Goal: Task Accomplishment & Management: Complete application form

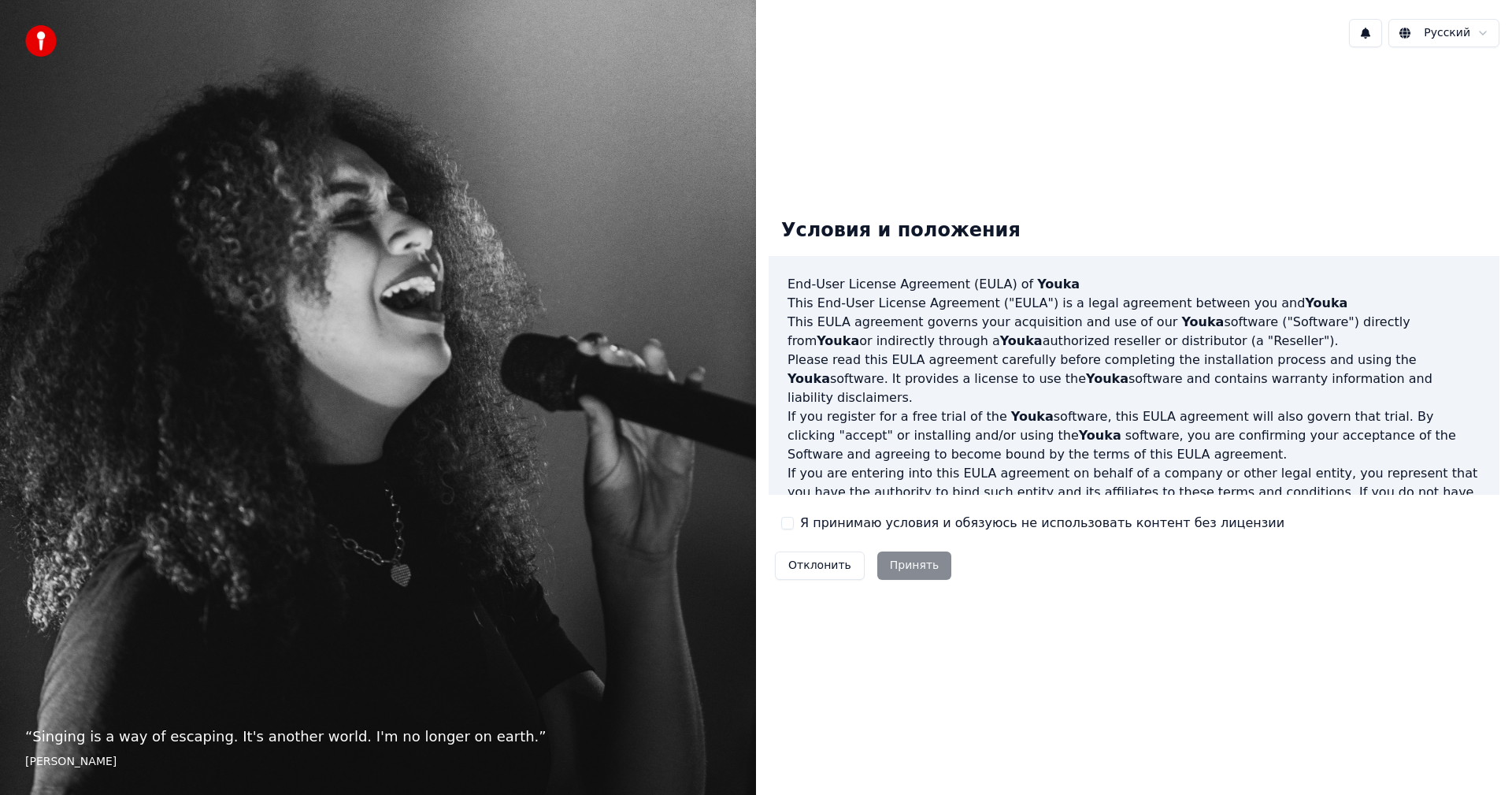
click at [815, 524] on label "Я принимаю условия и обязуюсь не использовать контент без лицензии" at bounding box center [1042, 523] width 485 height 19
click at [794, 524] on button "Я принимаю условия и обязуюсь не использовать контент без лицензии" at bounding box center [787, 523] width 13 height 13
click at [905, 563] on button "Принять" at bounding box center [915, 565] width 75 height 28
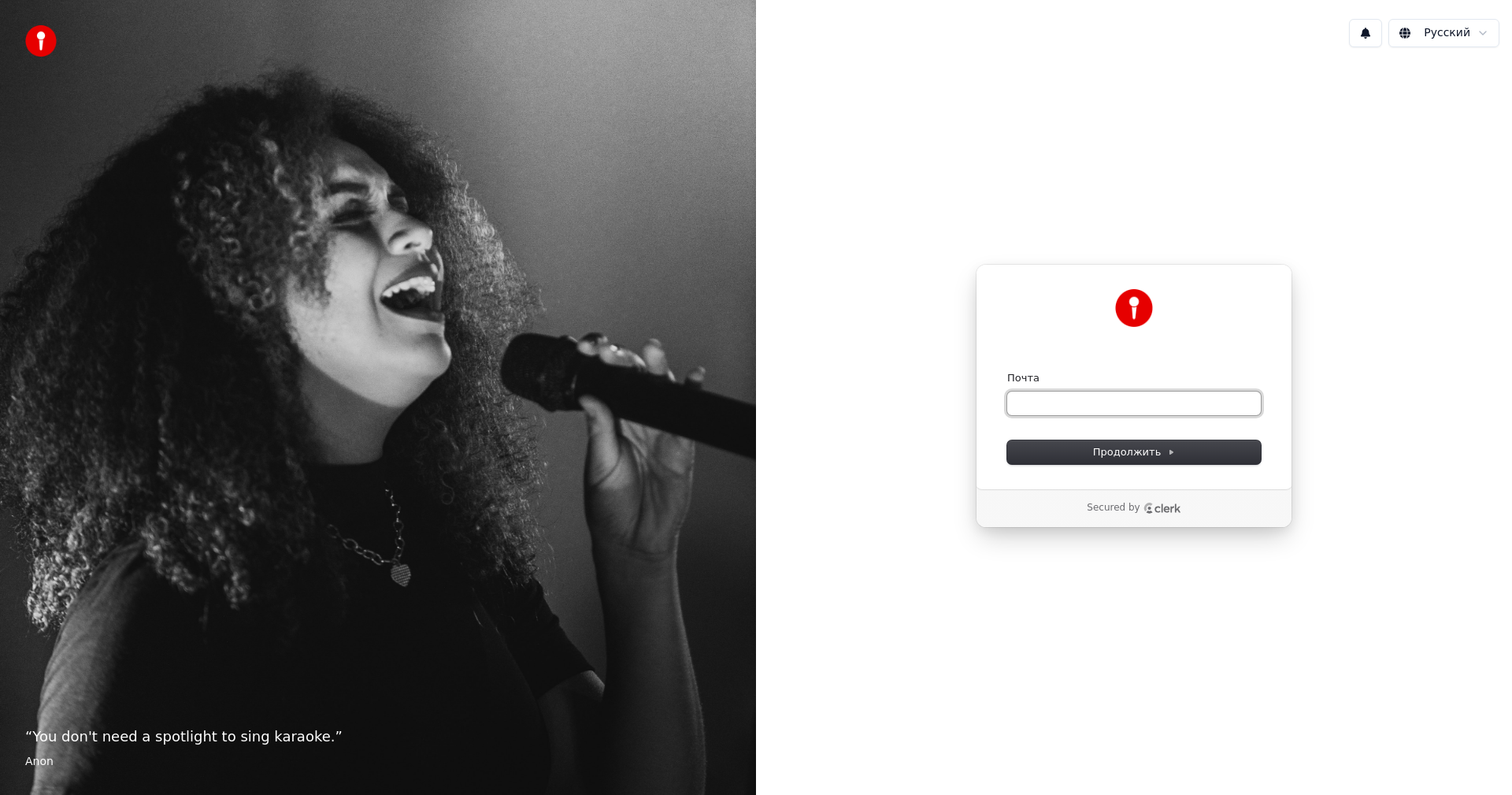
click at [1039, 399] on input "Почта" at bounding box center [1134, 403] width 254 height 24
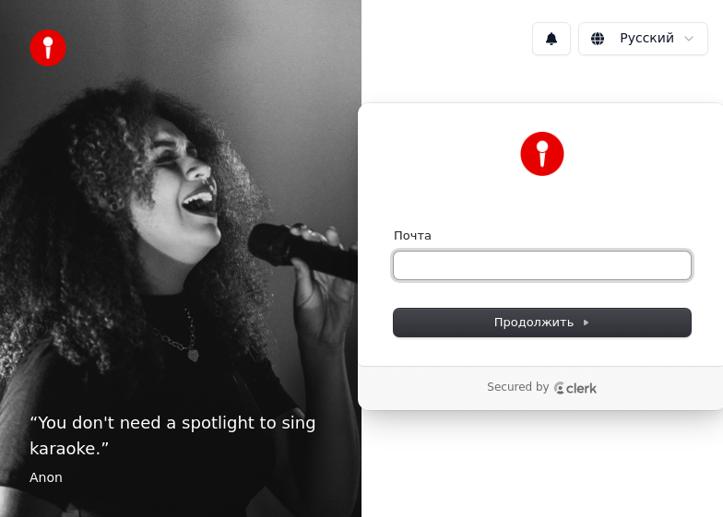
click at [472, 259] on input "Почта" at bounding box center [542, 266] width 297 height 28
